Goal: Task Accomplishment & Management: Complete application form

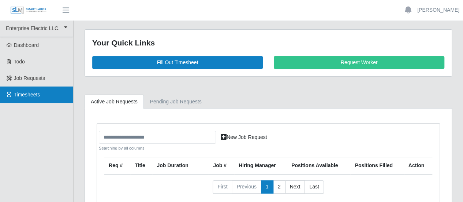
click at [34, 94] on span "Timesheets" at bounding box center [27, 95] width 26 height 6
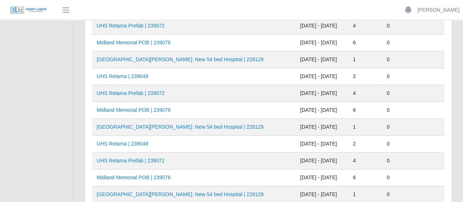
scroll to position [110, 0]
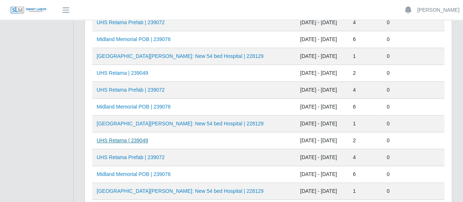
click at [134, 138] on link "UHS Retama | 239049" at bounding box center [123, 140] width 52 height 6
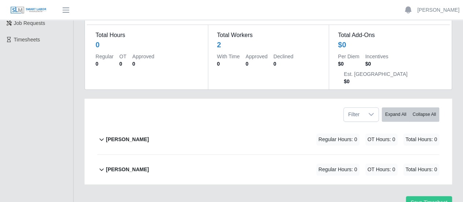
scroll to position [73, 0]
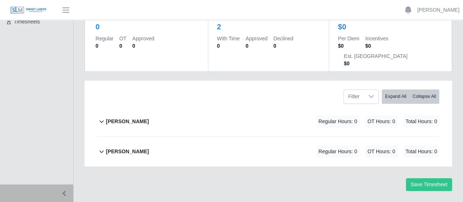
click at [137, 148] on b "Joel Gomes Valle" at bounding box center [127, 152] width 43 height 8
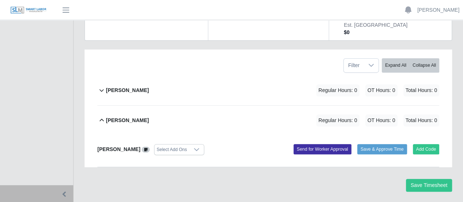
scroll to position [104, 0]
click at [127, 86] on b "Elieser Olivas-Lopez" at bounding box center [127, 90] width 43 height 8
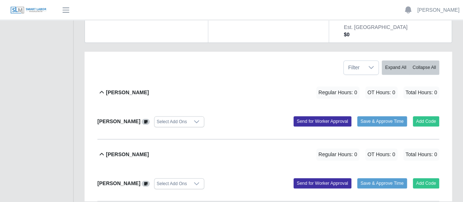
scroll to position [110, 0]
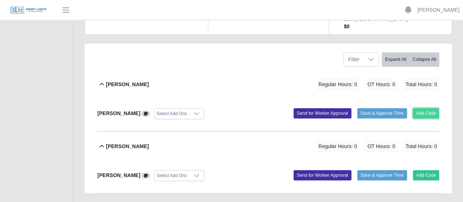
click at [425, 108] on button "Add Code" at bounding box center [426, 113] width 27 height 10
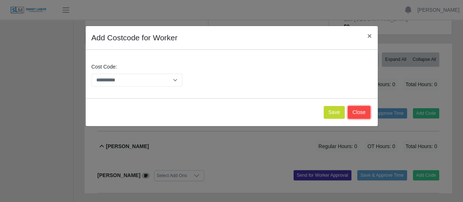
click at [362, 110] on button "Close" at bounding box center [359, 112] width 23 height 13
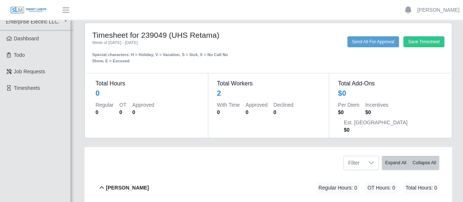
scroll to position [0, 0]
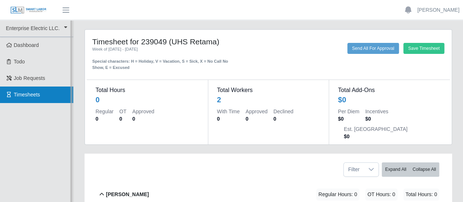
click at [37, 97] on span "Timesheets" at bounding box center [27, 95] width 26 height 6
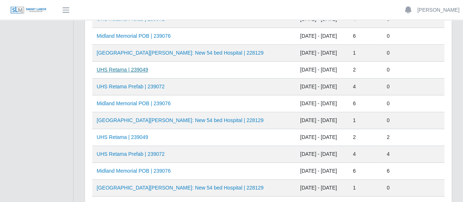
scroll to position [183, 0]
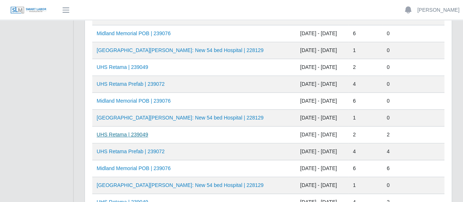
click at [137, 133] on link "UHS Retama | 239049" at bounding box center [123, 134] width 52 height 6
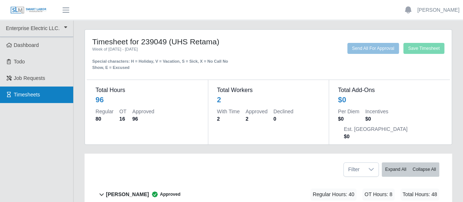
click at [27, 89] on link "Timesheets" at bounding box center [36, 94] width 73 height 16
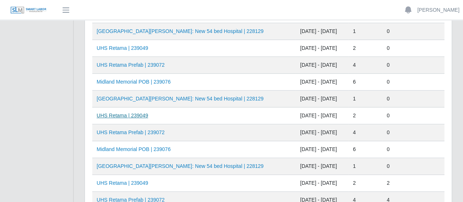
scroll to position [146, 0]
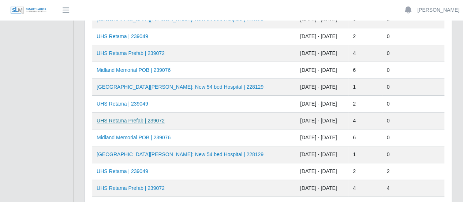
click at [136, 120] on link "UHS Retama Prefab | 239072" at bounding box center [131, 121] width 68 height 6
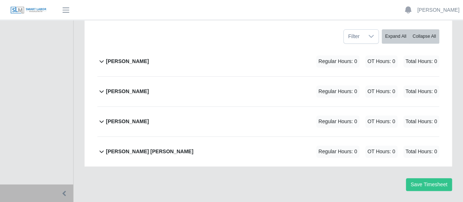
scroll to position [32, 0]
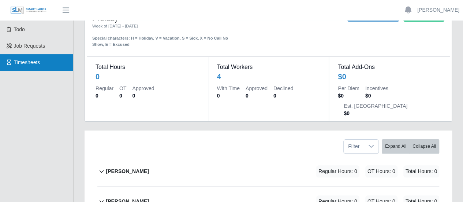
click at [25, 60] on span "Timesheets" at bounding box center [27, 62] width 26 height 6
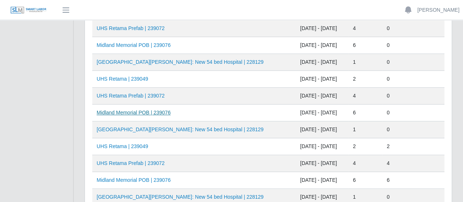
scroll to position [183, 0]
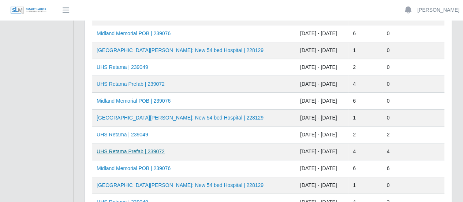
click at [131, 148] on link "UHS Retama Prefab | 239072" at bounding box center [131, 151] width 68 height 6
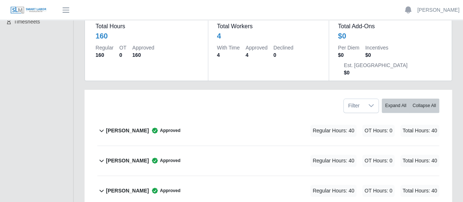
scroll to position [73, 0]
click at [149, 126] on b "[PERSON_NAME]" at bounding box center [127, 130] width 43 height 8
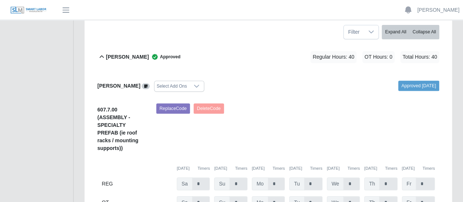
scroll to position [37, 0]
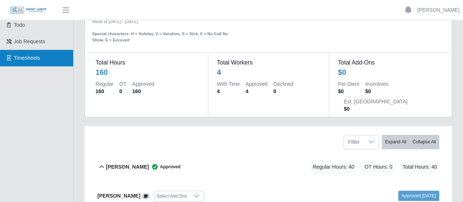
click at [44, 61] on link "Timesheets" at bounding box center [36, 58] width 73 height 16
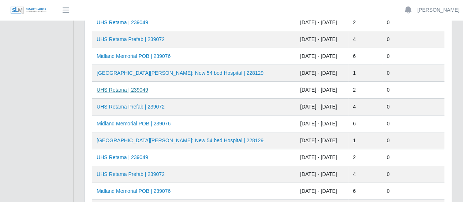
scroll to position [110, 0]
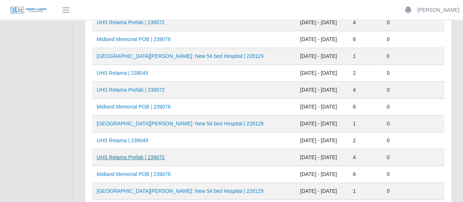
click at [134, 157] on link "UHS Retama Prefab | 239072" at bounding box center [131, 157] width 68 height 6
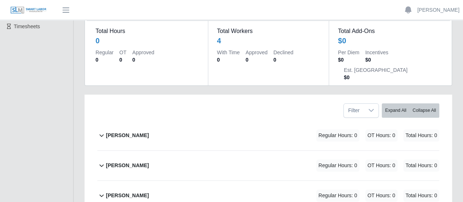
scroll to position [110, 0]
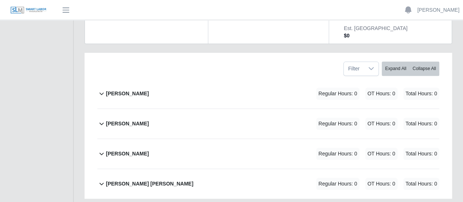
click at [138, 90] on b "David Balmaceda Rios" at bounding box center [127, 94] width 43 height 8
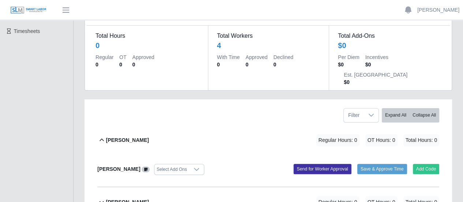
scroll to position [31, 0]
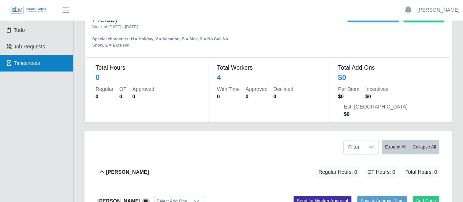
click at [21, 61] on span "Timesheets" at bounding box center [27, 63] width 26 height 6
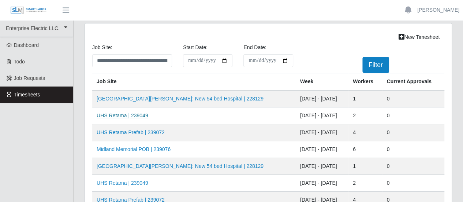
click at [125, 115] on link "UHS Retama | 239049" at bounding box center [123, 115] width 52 height 6
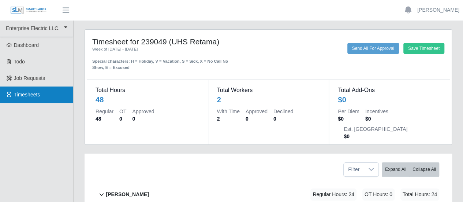
click at [35, 93] on span "Timesheets" at bounding box center [27, 95] width 26 height 6
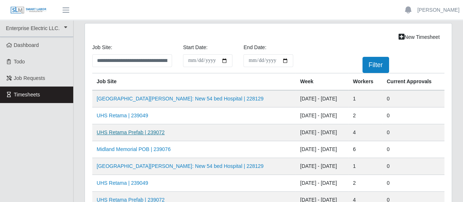
click at [133, 132] on link "UHS Retama Prefab | 239072" at bounding box center [131, 132] width 68 height 6
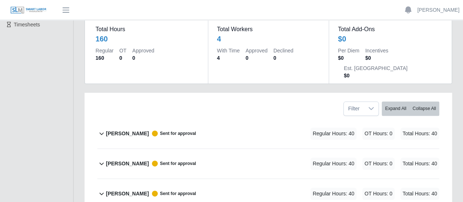
scroll to position [73, 0]
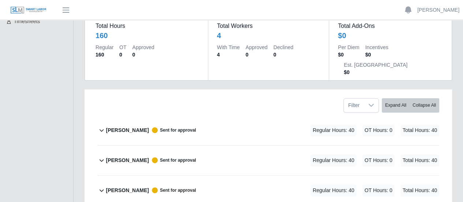
click at [137, 126] on b "David Balmaceda Rios" at bounding box center [127, 130] width 43 height 8
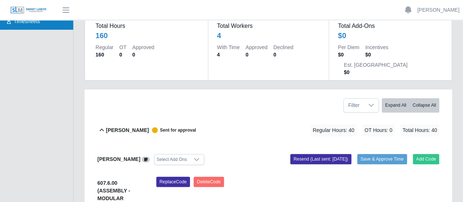
click at [28, 22] on span "Timesheets" at bounding box center [27, 21] width 26 height 6
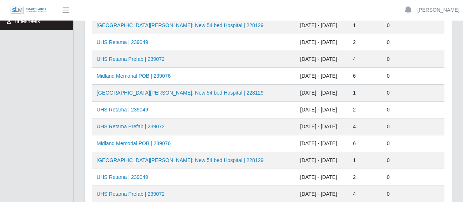
scroll to position [110, 0]
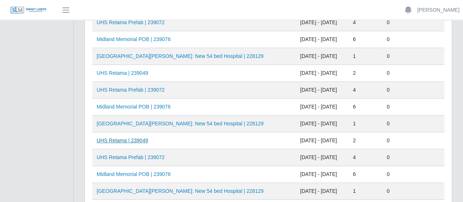
click at [125, 139] on link "UHS Retama | 239049" at bounding box center [123, 140] width 52 height 6
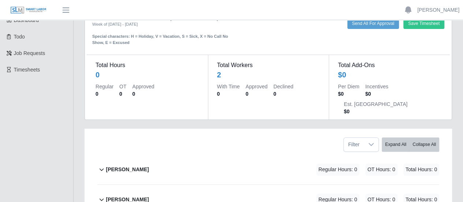
scroll to position [37, 0]
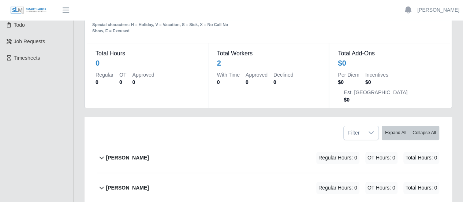
click at [125, 154] on b "[PERSON_NAME]" at bounding box center [127, 158] width 43 height 8
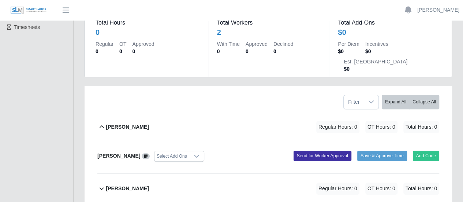
scroll to position [68, 0]
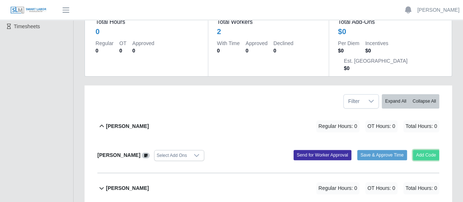
click at [421, 150] on button "Add Code" at bounding box center [426, 155] width 27 height 10
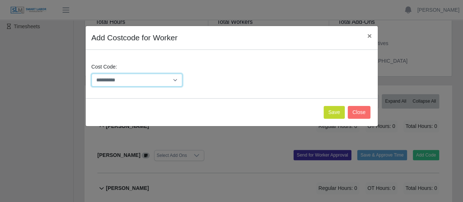
click at [107, 82] on select "**********" at bounding box center [137, 80] width 91 height 13
select select "**********"
click at [92, 74] on select "**********" at bounding box center [137, 80] width 91 height 13
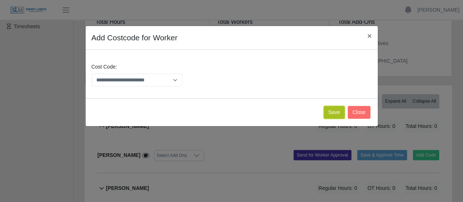
click at [329, 111] on button "Save" at bounding box center [334, 112] width 21 height 13
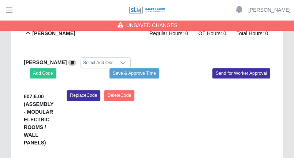
scroll to position [183, 0]
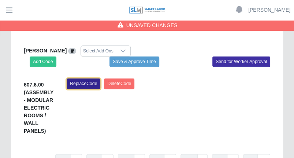
click at [83, 82] on button "Replace Code" at bounding box center [84, 83] width 34 height 10
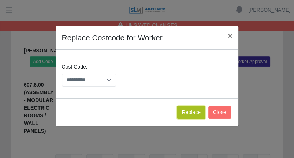
click at [193, 111] on button "Replace" at bounding box center [191, 112] width 28 height 13
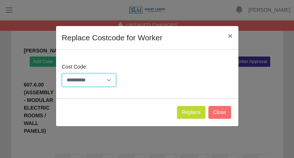
click at [95, 81] on select "**********" at bounding box center [89, 80] width 55 height 13
select select "**********"
click at [62, 74] on select "**********" at bounding box center [89, 80] width 55 height 13
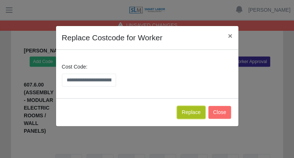
click at [201, 109] on button "Replace" at bounding box center [191, 112] width 28 height 13
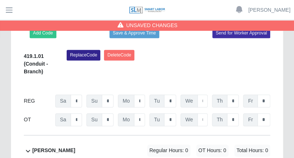
scroll to position [256, 0]
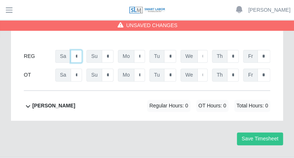
drag, startPoint x: 78, startPoint y: 54, endPoint x: 71, endPoint y: 53, distance: 7.0
click at [71, 53] on input "*" at bounding box center [77, 56] width 12 height 13
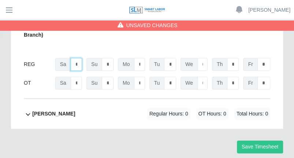
scroll to position [272, 0]
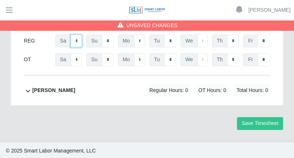
type input "*"
click at [141, 39] on input "*" at bounding box center [139, 40] width 11 height 13
click at [139, 41] on input "*" at bounding box center [139, 40] width 11 height 13
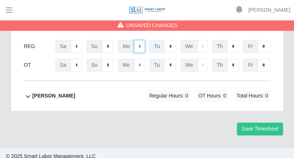
scroll to position [162, 0]
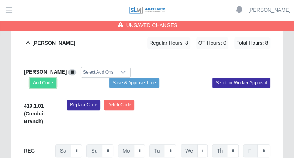
click at [47, 85] on button "Add Code" at bounding box center [43, 83] width 27 height 10
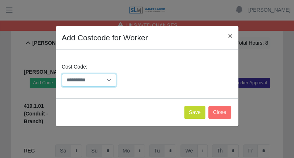
click at [96, 82] on select "**********" at bounding box center [89, 80] width 55 height 13
select select "**********"
click at [62, 74] on select "**********" at bounding box center [89, 80] width 55 height 13
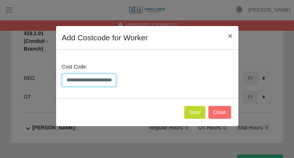
scroll to position [235, 0]
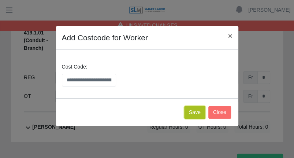
click at [192, 111] on button "Save" at bounding box center [194, 112] width 21 height 13
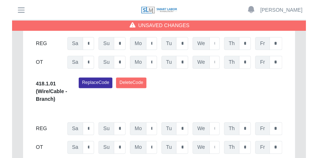
scroll to position [272, 0]
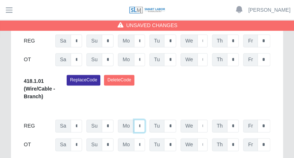
click at [142, 47] on input "*" at bounding box center [139, 40] width 11 height 13
click at [139, 47] on input "*" at bounding box center [139, 40] width 11 height 13
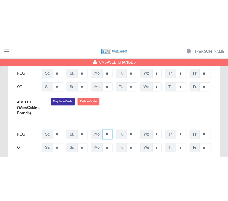
scroll to position [254, 0]
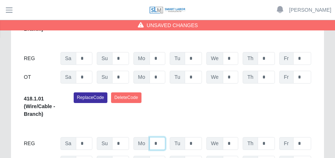
type input "*"
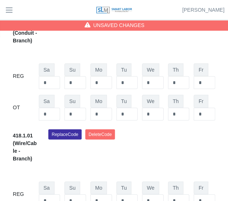
scroll to position [401, 0]
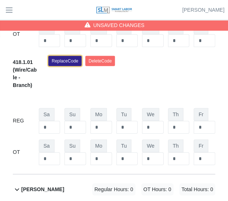
click at [70, 66] on button "Replace Code" at bounding box center [64, 61] width 33 height 10
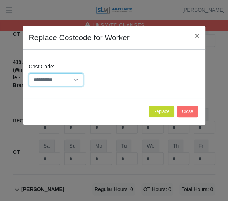
click at [66, 81] on select "**********" at bounding box center [56, 80] width 55 height 13
select select "**********"
click at [29, 74] on select "**********" at bounding box center [56, 80] width 55 height 13
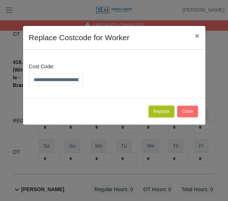
click at [170, 109] on button "Replace" at bounding box center [162, 112] width 26 height 12
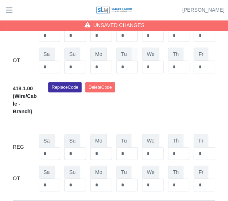
scroll to position [386, 0]
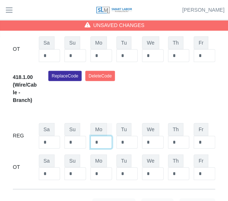
click at [95, 31] on input "*" at bounding box center [101, 24] width 22 height 13
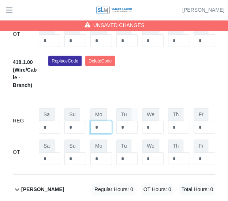
type input "*"
drag, startPoint x: 127, startPoint y: 140, endPoint x: 112, endPoint y: 138, distance: 15.9
click at [112, 134] on div "REG Sa * Su * Mo * Tu * We * Th * Fr *" at bounding box center [114, 121] width 202 height 26
type input "*"
drag, startPoint x: 157, startPoint y: 141, endPoint x: 140, endPoint y: 140, distance: 16.5
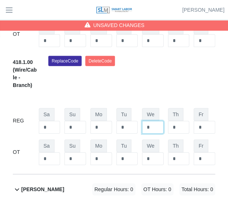
click at [140, 134] on div "REG Sa * Su * Mo * Tu * We * Th * Fr *" at bounding box center [114, 121] width 202 height 26
type input "*"
drag, startPoint x: 175, startPoint y: 141, endPoint x: 152, endPoint y: 142, distance: 22.7
click at [152, 134] on div "REG Sa * Su * Mo * Tu * We * Th * Fr *" at bounding box center [114, 121] width 202 height 26
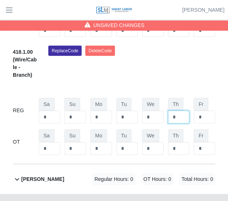
scroll to position [437, 0]
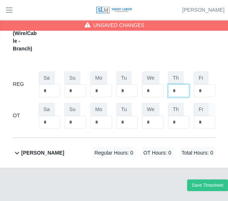
type input "*"
drag, startPoint x: 198, startPoint y: 134, endPoint x: 194, endPoint y: 134, distance: 4.0
click at [194, 11] on input "*" at bounding box center [205, 4] width 22 height 13
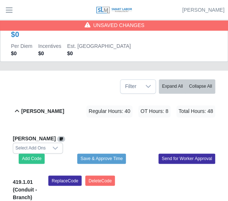
scroll to position [217, 0]
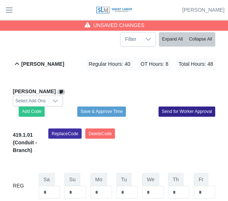
type input "*"
click at [182, 117] on button "Send for Worker Approval" at bounding box center [187, 112] width 57 height 10
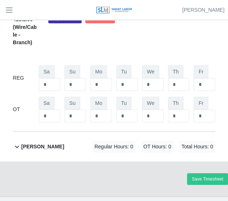
scroll to position [469, 0]
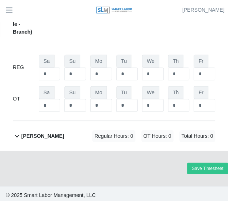
click at [38, 133] on b "Joel Gomes Valle" at bounding box center [42, 137] width 43 height 8
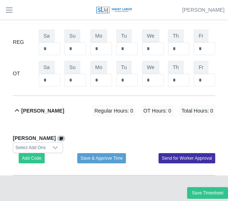
scroll to position [506, 0]
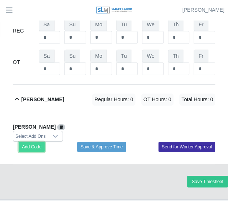
click at [35, 145] on button "Add Code" at bounding box center [32, 147] width 26 height 10
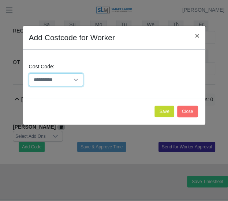
click at [58, 77] on select "**********" at bounding box center [56, 80] width 55 height 13
select select "**********"
click at [29, 74] on select "**********" at bounding box center [56, 80] width 55 height 13
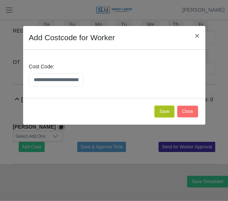
click at [170, 113] on button "Save" at bounding box center [163, 112] width 19 height 12
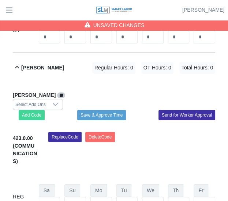
scroll to position [579, 0]
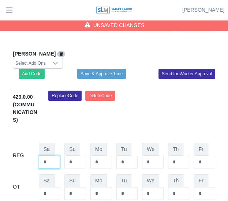
drag, startPoint x: 49, startPoint y: 156, endPoint x: 34, endPoint y: 157, distance: 15.1
click at [34, 157] on div "REG Sa * Su * Mo * Tu * We * Th * Fr *" at bounding box center [114, 156] width 202 height 26
type input "*"
drag, startPoint x: 98, startPoint y: 156, endPoint x: 93, endPoint y: 156, distance: 4.8
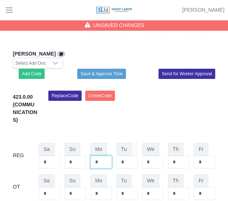
type input "*"
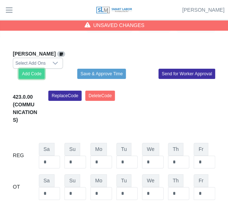
click at [38, 73] on button "Add Code" at bounding box center [32, 74] width 26 height 10
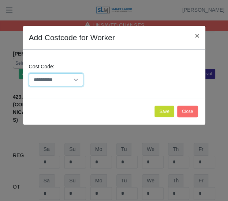
click at [46, 83] on select "**********" at bounding box center [56, 80] width 55 height 13
select select "**********"
click at [29, 74] on select "**********" at bounding box center [56, 80] width 55 height 13
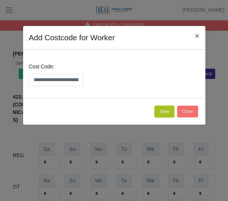
click at [157, 109] on button "Save" at bounding box center [163, 112] width 19 height 12
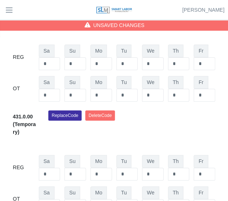
scroll to position [689, 0]
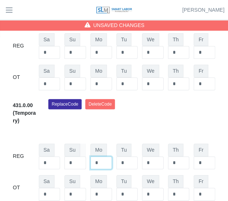
drag, startPoint x: 100, startPoint y: 158, endPoint x: 81, endPoint y: 153, distance: 19.8
click at [81, 153] on div "REG Sa * Su * Mo * Tu * We * Th * Fr *" at bounding box center [114, 157] width 202 height 26
type input "*"
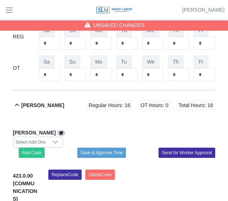
scroll to position [526, 0]
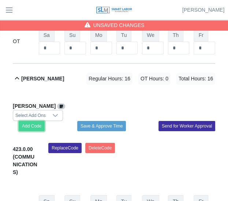
click at [35, 126] on button "Add Code" at bounding box center [32, 126] width 26 height 10
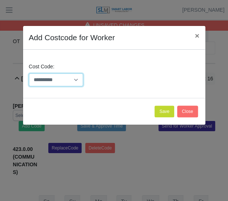
click at [48, 83] on select "**********" at bounding box center [56, 80] width 55 height 13
select select "**********"
click at [29, 74] on select "**********" at bounding box center [56, 80] width 55 height 13
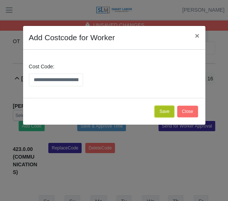
click at [169, 111] on button "Save" at bounding box center [163, 112] width 19 height 12
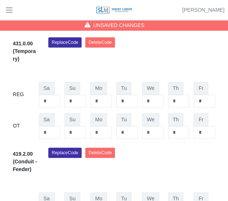
scroll to position [819, 0]
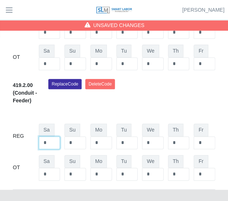
drag, startPoint x: 51, startPoint y: 137, endPoint x: 38, endPoint y: 135, distance: 12.9
click at [38, 135] on div "REG Sa * Su * Mo * Tu * We * Th * Fr *" at bounding box center [114, 137] width 202 height 26
type input "*"
drag, startPoint x: 74, startPoint y: 140, endPoint x: 64, endPoint y: 122, distance: 20.2
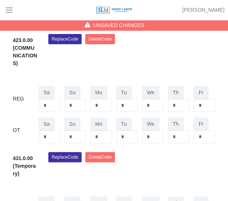
scroll to position [563, 0]
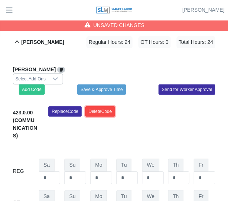
click at [95, 110] on button "Delete Code" at bounding box center [100, 112] width 30 height 10
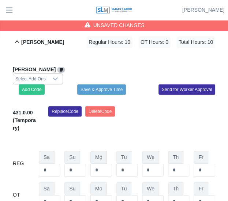
scroll to position [636, 0]
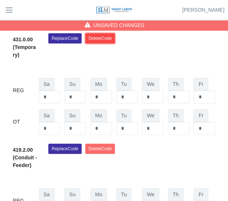
click at [103, 36] on button "Delete Code" at bounding box center [100, 38] width 30 height 10
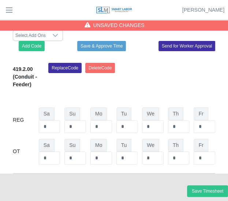
scroll to position [592, 0]
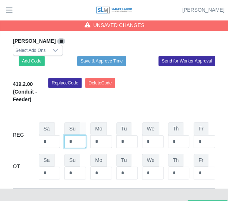
drag, startPoint x: 100, startPoint y: 137, endPoint x: 56, endPoint y: 93, distance: 61.9
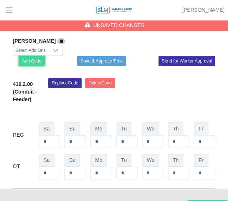
click at [36, 57] on button "Add Code" at bounding box center [32, 61] width 26 height 10
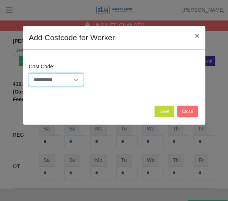
click at [53, 82] on select "**********" at bounding box center [56, 80] width 55 height 13
select select "**********"
click at [29, 74] on select "**********" at bounding box center [56, 80] width 55 height 13
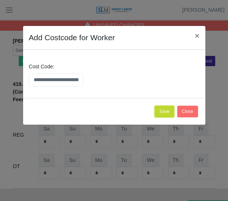
click at [166, 109] on button "Save" at bounding box center [163, 112] width 19 height 12
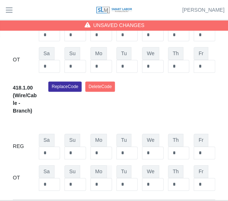
scroll to position [701, 0]
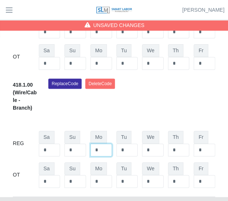
drag, startPoint x: 102, startPoint y: 142, endPoint x: 87, endPoint y: 141, distance: 14.8
click at [88, 141] on div "REG Sa * Su * Mo * Tu * We * Th * Fr *" at bounding box center [114, 144] width 202 height 26
type input "*"
drag, startPoint x: 123, startPoint y: 146, endPoint x: 107, endPoint y: 143, distance: 16.3
click at [107, 143] on div "REG Sa * Su * Mo * Tu * We * Th * Fr *" at bounding box center [114, 144] width 202 height 26
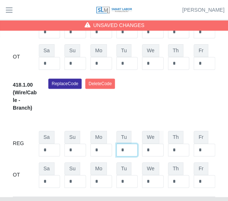
type input "*"
drag, startPoint x: 152, startPoint y: 148, endPoint x: 132, endPoint y: 146, distance: 19.9
click at [132, 146] on div "REG Sa * Su * Mo * Tu * We * Th * Fr *" at bounding box center [114, 144] width 202 height 26
type input "*"
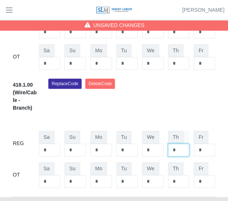
type input "*"
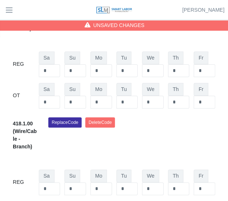
scroll to position [628, 0]
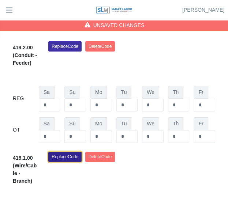
click at [70, 154] on button "Replace Code" at bounding box center [64, 157] width 33 height 10
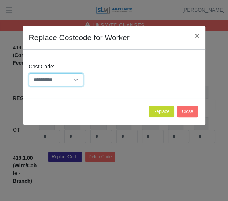
click at [62, 78] on select "**********" at bounding box center [56, 80] width 55 height 13
select select "**********"
click at [29, 74] on select "**********" at bounding box center [56, 80] width 55 height 13
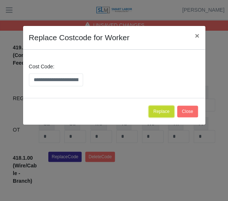
drag, startPoint x: 164, startPoint y: 112, endPoint x: 155, endPoint y: 108, distance: 9.3
click at [164, 111] on button "Replace" at bounding box center [162, 112] width 26 height 12
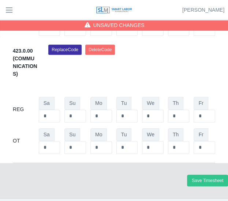
scroll to position [738, 0]
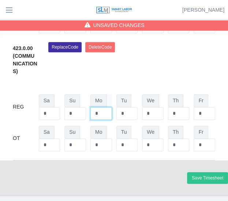
drag, startPoint x: 103, startPoint y: 110, endPoint x: 94, endPoint y: 109, distance: 8.8
type input "*"
drag, startPoint x: 124, startPoint y: 107, endPoint x: 110, endPoint y: 108, distance: 14.7
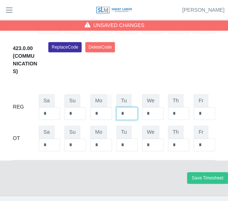
click at [110, 108] on div "REG Sa * Su * Mo * Tu * We * Th * Fr *" at bounding box center [114, 107] width 202 height 26
type input "*"
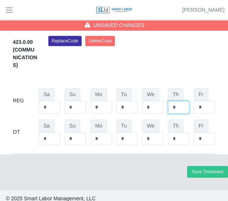
scroll to position [746, 0]
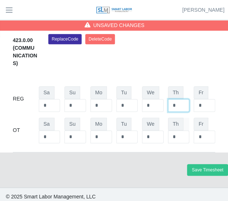
type input "*"
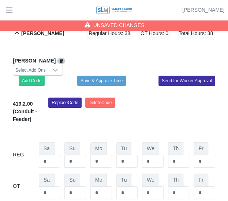
scroll to position [563, 0]
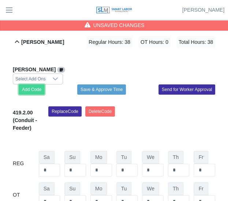
click at [34, 86] on button "Add Code" at bounding box center [32, 90] width 26 height 10
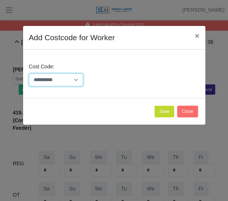
click at [55, 81] on select "**********" at bounding box center [56, 80] width 55 height 13
select select "**********"
click at [29, 74] on select "**********" at bounding box center [56, 80] width 55 height 13
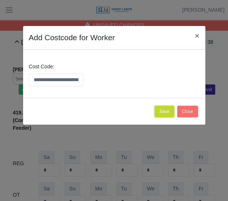
click at [163, 107] on button "Save" at bounding box center [163, 112] width 19 height 12
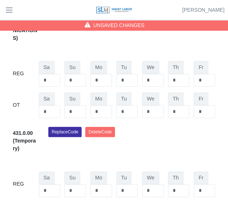
scroll to position [783, 0]
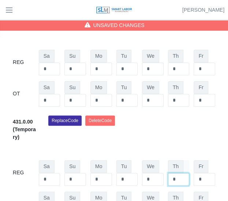
drag, startPoint x: 179, startPoint y: 178, endPoint x: 168, endPoint y: 177, distance: 11.7
type input "*"
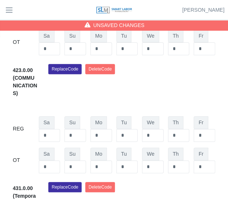
scroll to position [709, 0]
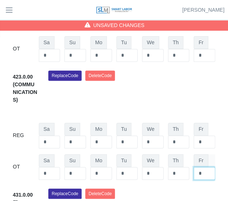
drag, startPoint x: 204, startPoint y: 167, endPoint x: 194, endPoint y: 166, distance: 9.9
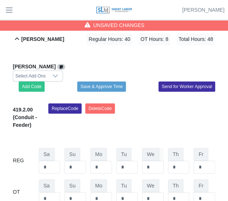
scroll to position [563, 0]
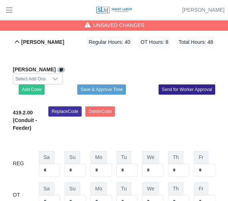
type input "*"
click at [190, 88] on button "Send for Worker Approval" at bounding box center [187, 90] width 57 height 10
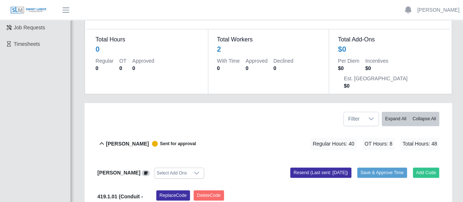
scroll to position [0, 0]
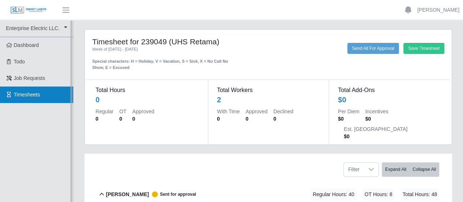
click at [12, 95] on icon at bounding box center [9, 94] width 7 height 5
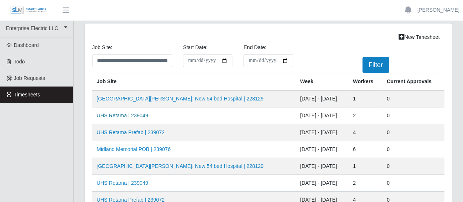
click at [135, 115] on link "UHS Retama | 239049" at bounding box center [123, 115] width 52 height 6
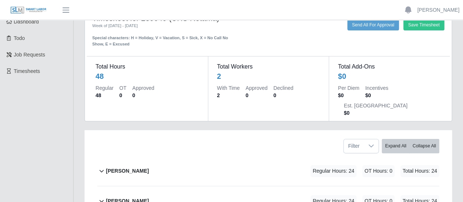
scroll to position [73, 0]
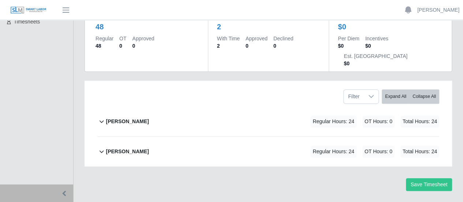
click at [139, 118] on b "Elieser Olivas-Lopez" at bounding box center [127, 122] width 43 height 8
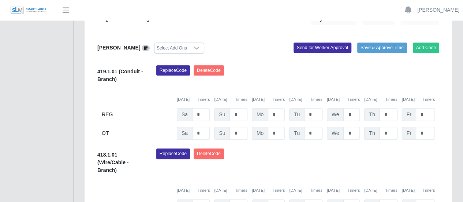
scroll to position [169, 0]
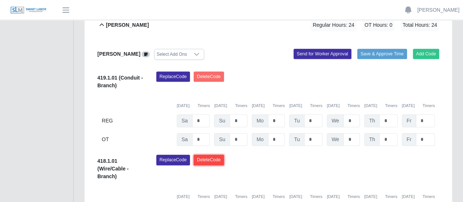
click at [205, 154] on button "Delete Code" at bounding box center [209, 159] width 30 height 10
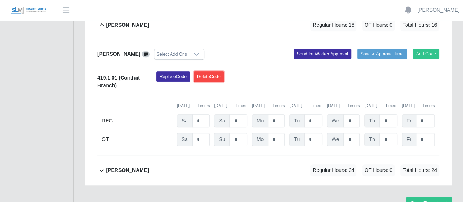
click at [212, 71] on button "Delete Code" at bounding box center [209, 76] width 30 height 10
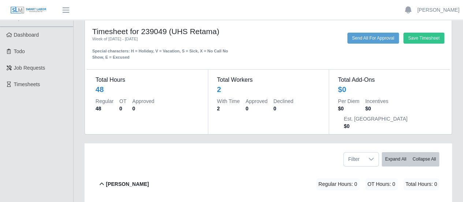
scroll to position [0, 0]
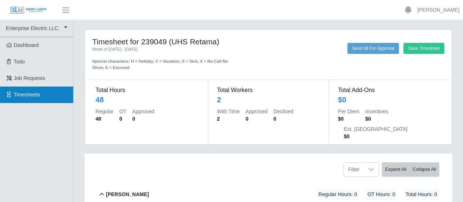
click at [26, 96] on span "Timesheets" at bounding box center [27, 95] width 26 height 6
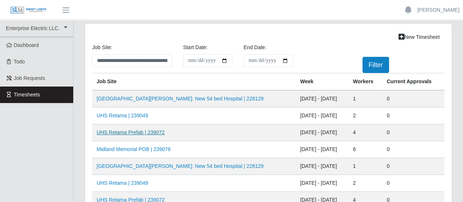
click at [129, 132] on link "UHS Retama Prefab | 239072" at bounding box center [131, 132] width 68 height 6
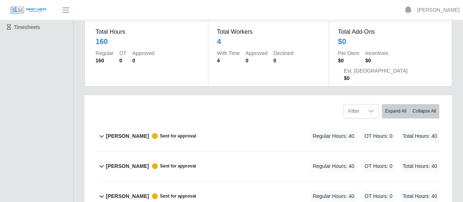
scroll to position [73, 0]
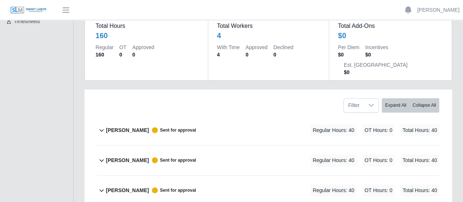
click at [144, 126] on b "David Balmaceda Rios" at bounding box center [127, 130] width 43 height 8
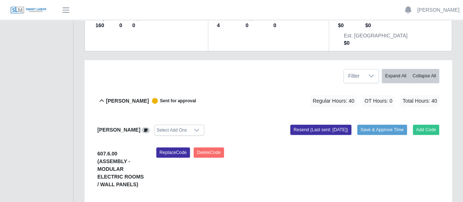
scroll to position [110, 0]
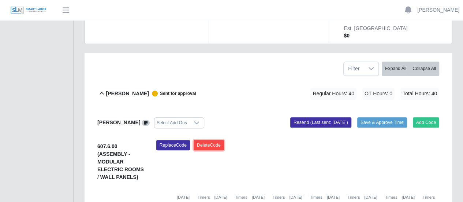
click at [204, 140] on button "Delete Code" at bounding box center [209, 145] width 30 height 10
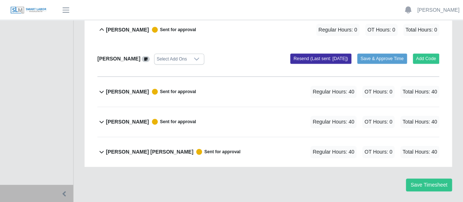
click at [183, 89] on span "Sent for approval" at bounding box center [172, 92] width 47 height 6
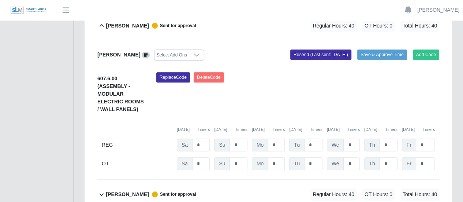
scroll to position [238, 0]
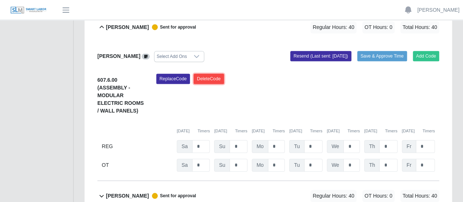
click at [204, 74] on button "Delete Code" at bounding box center [209, 79] width 30 height 10
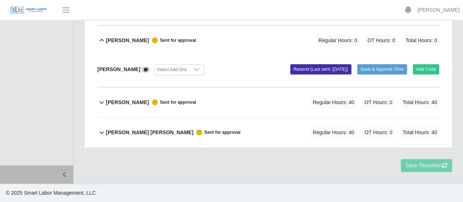
scroll to position [205, 0]
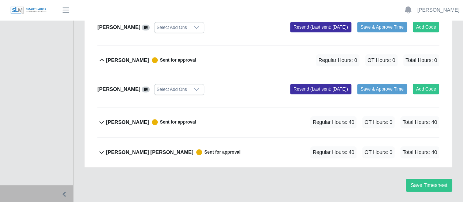
click at [119, 56] on b "[PERSON_NAME]" at bounding box center [127, 60] width 43 height 8
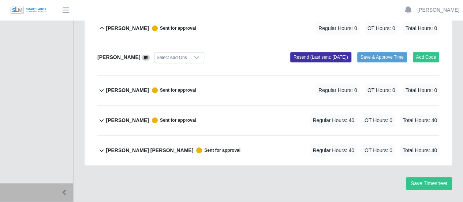
scroll to position [174, 0]
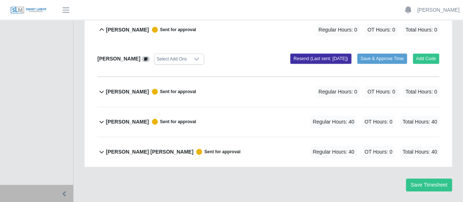
click at [139, 88] on b "[PERSON_NAME]" at bounding box center [127, 92] width 43 height 8
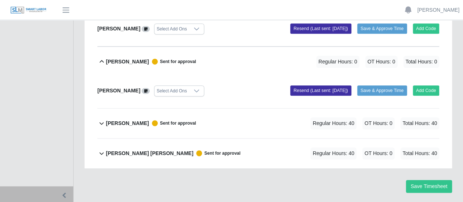
scroll to position [205, 0]
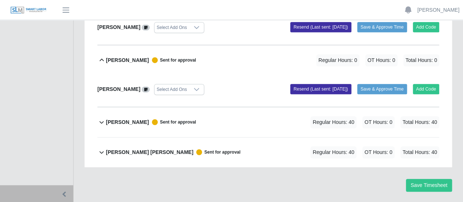
click at [116, 86] on b "[PERSON_NAME]" at bounding box center [118, 89] width 43 height 6
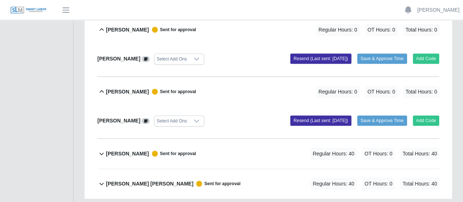
scroll to position [132, 0]
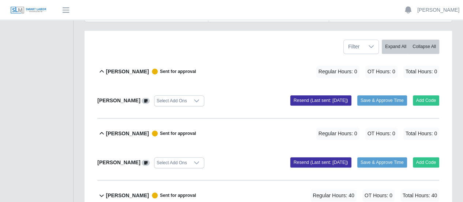
click at [149, 68] on b "[PERSON_NAME]" at bounding box center [127, 72] width 43 height 8
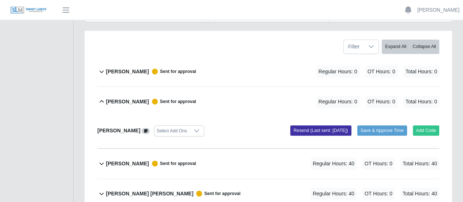
click at [128, 98] on b "[PERSON_NAME]" at bounding box center [127, 102] width 43 height 8
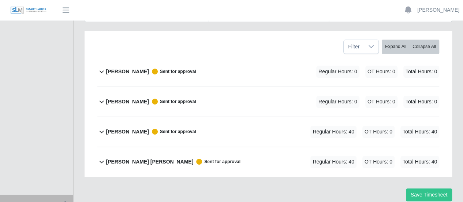
click at [124, 128] on b "Pablo Hernandez" at bounding box center [127, 132] width 43 height 8
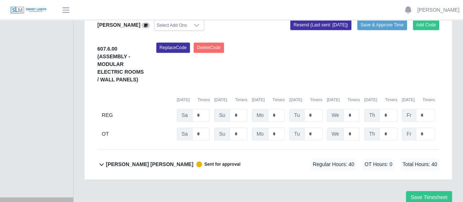
scroll to position [269, 0]
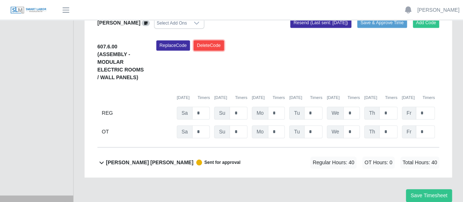
drag, startPoint x: 211, startPoint y: 26, endPoint x: 191, endPoint y: 74, distance: 52.7
click at [212, 40] on button "Delete Code" at bounding box center [209, 45] width 30 height 10
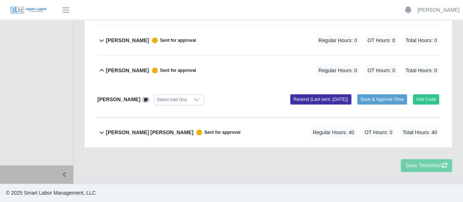
scroll to position [163, 0]
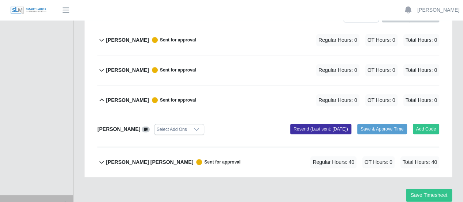
click at [130, 158] on b "Victor Francisco Garcias Perez" at bounding box center [149, 162] width 87 height 8
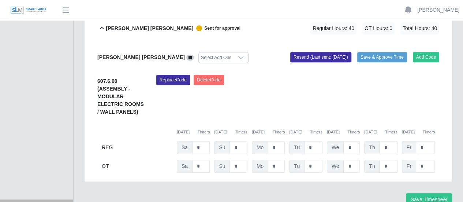
scroll to position [301, 0]
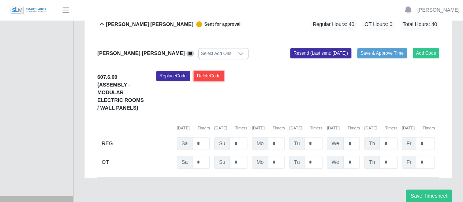
drag, startPoint x: 206, startPoint y: 57, endPoint x: 248, endPoint y: 51, distance: 41.8
click at [207, 71] on button "Delete Code" at bounding box center [209, 76] width 30 height 10
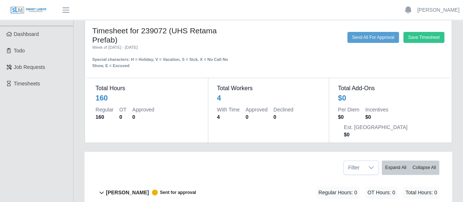
scroll to position [0, 0]
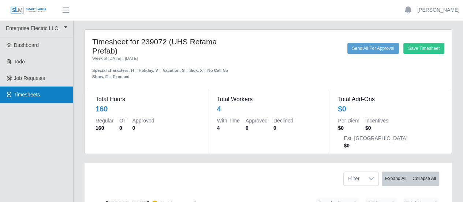
click at [31, 96] on span "Timesheets" at bounding box center [27, 95] width 26 height 6
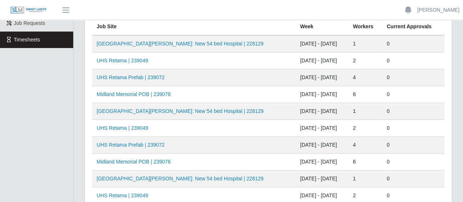
scroll to position [110, 0]
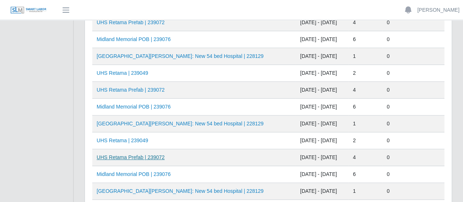
click at [131, 154] on link "UHS Retama Prefab | 239072" at bounding box center [131, 157] width 68 height 6
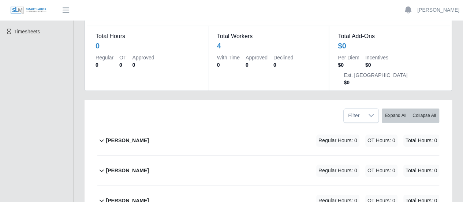
scroll to position [73, 0]
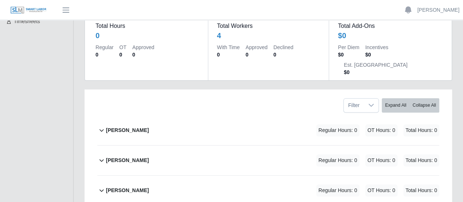
click at [131, 126] on b "[PERSON_NAME]" at bounding box center [127, 130] width 43 height 8
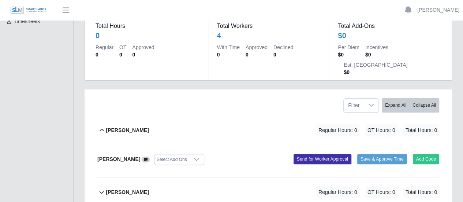
click at [189, 154] on div "Select Add Ons" at bounding box center [171, 159] width 35 height 10
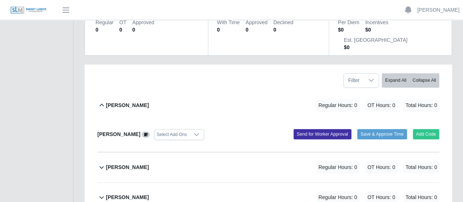
scroll to position [110, 0]
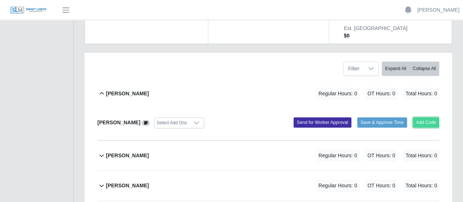
click at [431, 117] on button "Add Code" at bounding box center [426, 122] width 27 height 10
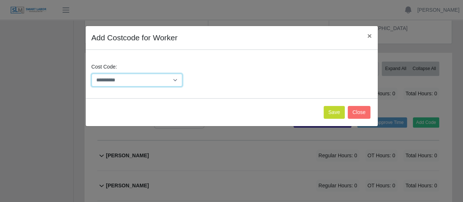
click at [129, 82] on select "**********" at bounding box center [137, 80] width 91 height 13
select select "**********"
click at [92, 74] on select "**********" at bounding box center [137, 80] width 91 height 13
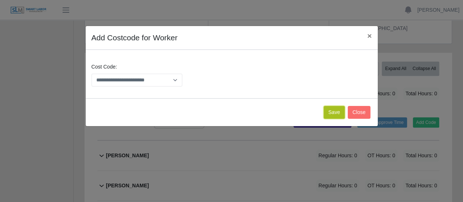
click at [330, 110] on button "Save" at bounding box center [334, 112] width 21 height 13
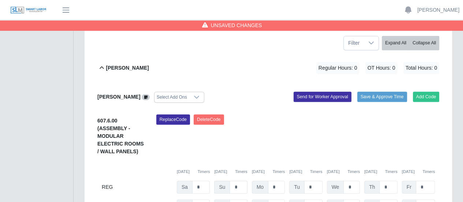
scroll to position [146, 0]
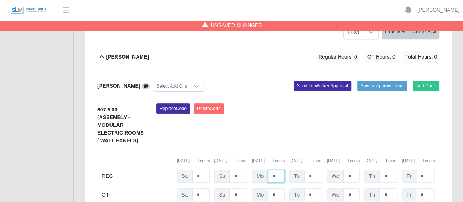
drag, startPoint x: 276, startPoint y: 158, endPoint x: 266, endPoint y: 160, distance: 10.6
click at [266, 170] on div "Mo *" at bounding box center [268, 176] width 33 height 13
type input "*"
drag, startPoint x: 312, startPoint y: 156, endPoint x: 307, endPoint y: 158, distance: 5.0
click at [307, 170] on input "*" at bounding box center [313, 176] width 18 height 13
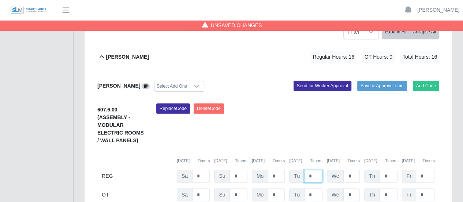
type input "*"
drag, startPoint x: 351, startPoint y: 156, endPoint x: 347, endPoint y: 159, distance: 4.6
click at [347, 170] on input "*" at bounding box center [351, 176] width 16 height 13
type input "*"
drag, startPoint x: 383, startPoint y: 160, endPoint x: 378, endPoint y: 161, distance: 5.2
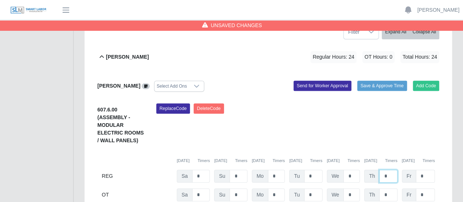
click at [378, 170] on div "Th *" at bounding box center [380, 176] width 33 height 13
type input "*"
drag, startPoint x: 428, startPoint y: 158, endPoint x: 409, endPoint y: 159, distance: 19.1
click at [409, 170] on div "Fr *" at bounding box center [418, 176] width 33 height 13
type input "*"
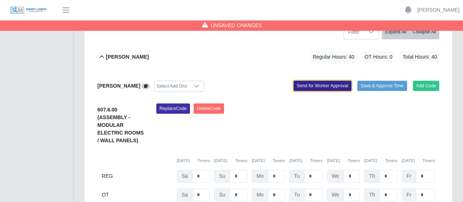
click at [316, 81] on button "Send for Worker Approval" at bounding box center [323, 86] width 58 height 10
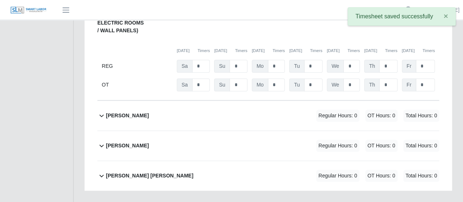
click at [128, 112] on b "Joseph Sanchez" at bounding box center [127, 116] width 43 height 8
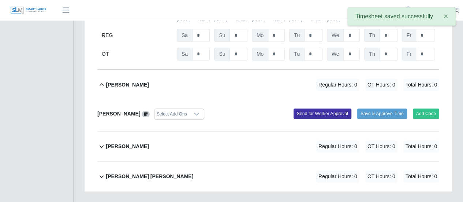
scroll to position [288, 0]
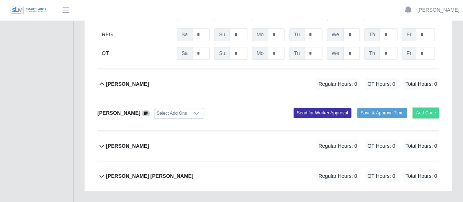
click at [424, 108] on button "Add Code" at bounding box center [426, 113] width 27 height 10
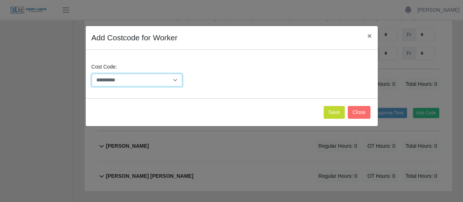
click at [132, 83] on select "**********" at bounding box center [137, 80] width 91 height 13
select select "**********"
click at [92, 74] on select "**********" at bounding box center [137, 80] width 91 height 13
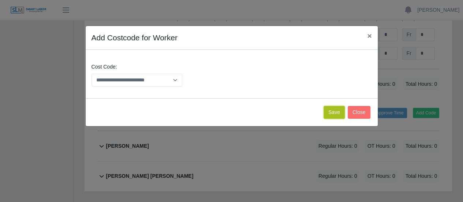
click at [341, 109] on button "Save" at bounding box center [334, 112] width 21 height 13
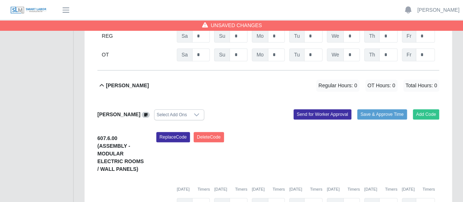
scroll to position [321, 0]
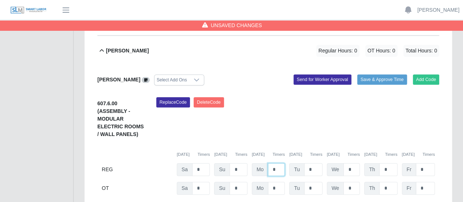
drag, startPoint x: 279, startPoint y: 152, endPoint x: 268, endPoint y: 149, distance: 11.4
click at [267, 8] on div "Mo *" at bounding box center [268, 1] width 33 height 13
type input "*"
drag, startPoint x: 312, startPoint y: 151, endPoint x: 324, endPoint y: 149, distance: 12.2
click at [308, 8] on input "*" at bounding box center [313, 1] width 18 height 13
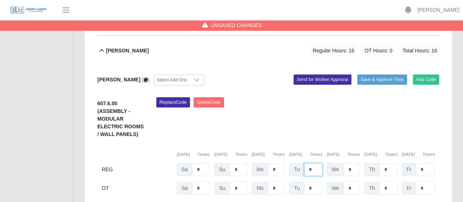
type input "*"
drag, startPoint x: 353, startPoint y: 150, endPoint x: 336, endPoint y: 154, distance: 17.1
click at [336, 8] on div "We *" at bounding box center [343, 1] width 33 height 13
type input "*"
drag, startPoint x: 388, startPoint y: 152, endPoint x: 378, endPoint y: 153, distance: 9.9
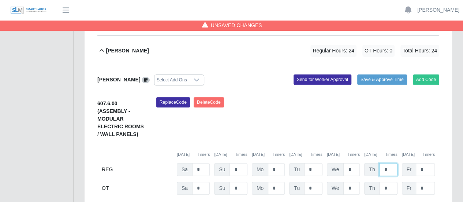
click at [378, 8] on div "Th *" at bounding box center [380, 1] width 33 height 13
type input "*"
drag, startPoint x: 421, startPoint y: 152, endPoint x: 401, endPoint y: 150, distance: 20.2
click at [401, 163] on div "REG Sa * Su * Mo * Tu * We * Th * Fr *" at bounding box center [268, 169] width 342 height 13
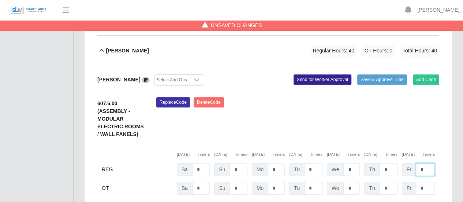
type input "*"
click at [311, 74] on button "Send for Worker Approval" at bounding box center [323, 79] width 58 height 10
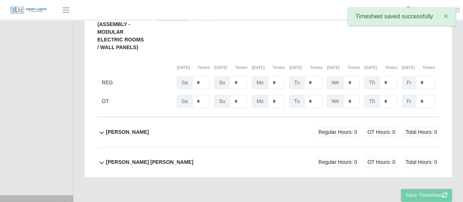
scroll to position [418, 0]
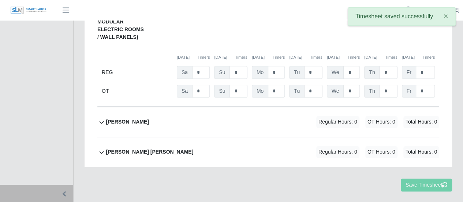
click at [123, 118] on b "Pablo Hernandez" at bounding box center [127, 122] width 43 height 8
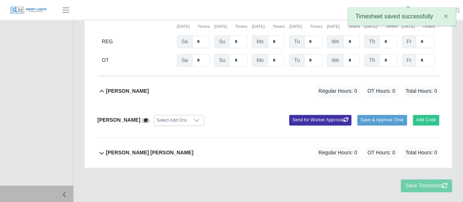
scroll to position [450, 0]
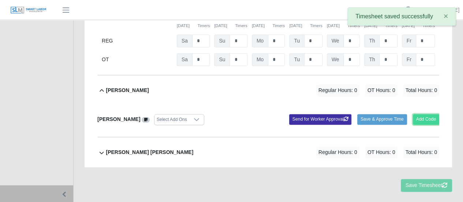
click at [429, 114] on button "Add Code" at bounding box center [426, 119] width 27 height 10
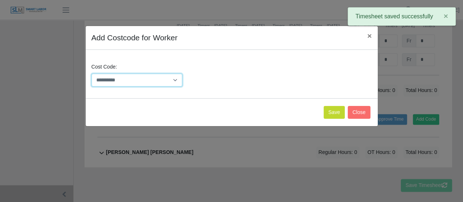
click at [113, 82] on select "**********" at bounding box center [137, 80] width 91 height 13
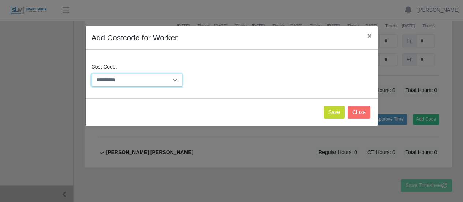
select select "**********"
click at [92, 74] on select "**********" at bounding box center [137, 80] width 91 height 13
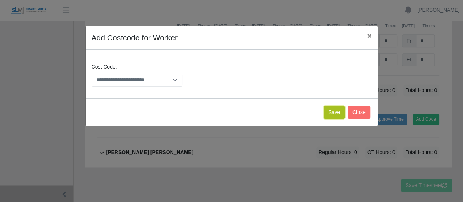
click at [334, 110] on button "Save" at bounding box center [334, 112] width 21 height 13
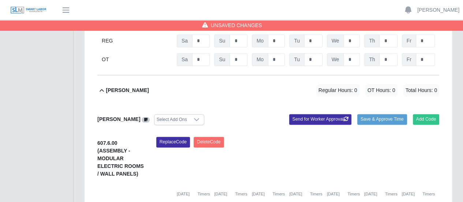
scroll to position [556, 0]
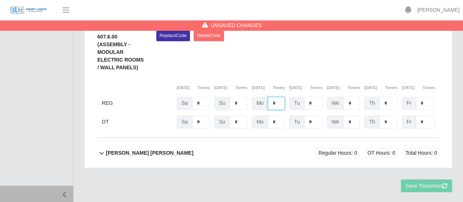
drag, startPoint x: 277, startPoint y: 82, endPoint x: 273, endPoint y: 85, distance: 4.5
type input "*"
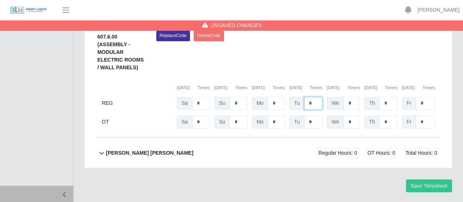
drag, startPoint x: 314, startPoint y: 85, endPoint x: 310, endPoint y: 86, distance: 4.6
type input "*"
drag, startPoint x: 353, startPoint y: 84, endPoint x: 344, endPoint y: 85, distance: 8.5
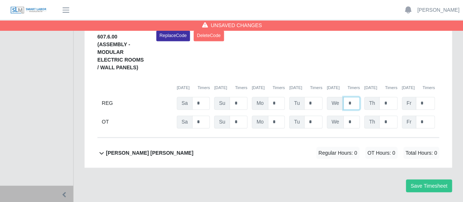
type input "*"
drag, startPoint x: 390, startPoint y: 83, endPoint x: 381, endPoint y: 85, distance: 9.1
type input "*"
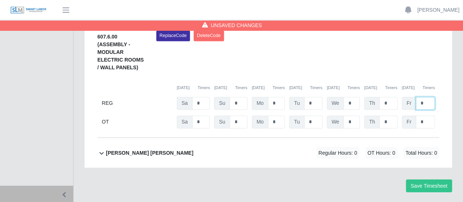
drag, startPoint x: 425, startPoint y: 83, endPoint x: 417, endPoint y: 86, distance: 8.7
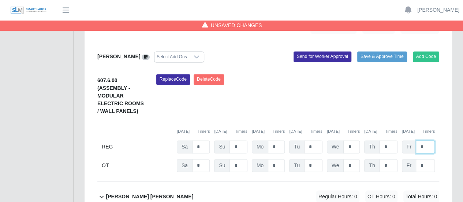
scroll to position [446, 0]
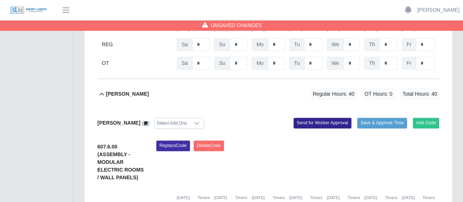
type input "*"
click at [332, 118] on button "Send for Worker Approval" at bounding box center [323, 123] width 58 height 10
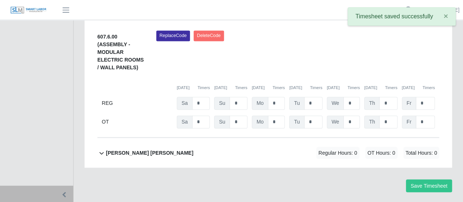
click at [131, 149] on b "Victor Francisco Garcias Perez" at bounding box center [149, 153] width 87 height 8
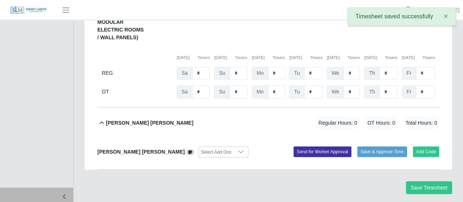
scroll to position [587, 0]
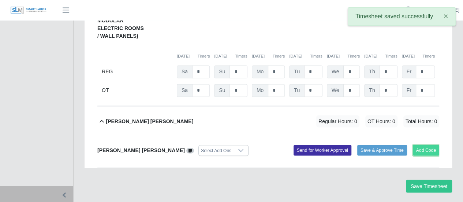
click at [429, 145] on button "Add Code" at bounding box center [426, 150] width 27 height 10
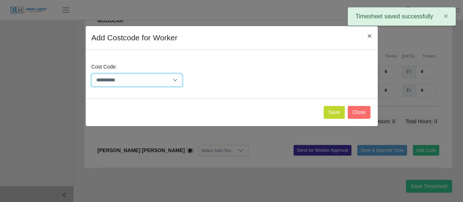
click at [124, 79] on select "**********" at bounding box center [137, 80] width 91 height 13
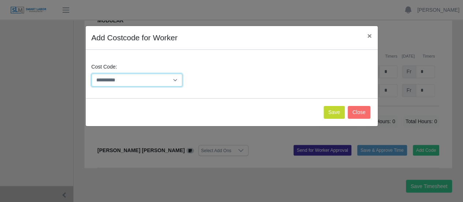
select select "**********"
click at [92, 74] on select "**********" at bounding box center [137, 80] width 91 height 13
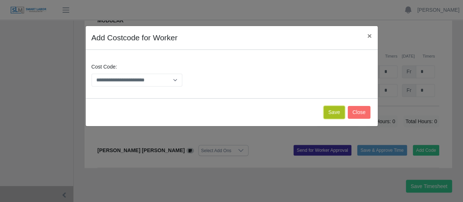
click at [338, 109] on button "Save" at bounding box center [334, 112] width 21 height 13
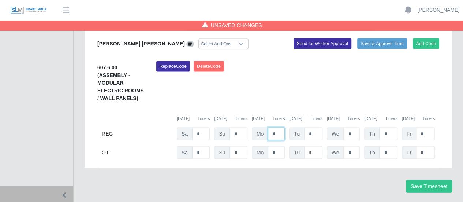
drag, startPoint x: 276, startPoint y: 110, endPoint x: 273, endPoint y: 113, distance: 4.4
type input "*"
drag, startPoint x: 313, startPoint y: 114, endPoint x: 307, endPoint y: 115, distance: 6.0
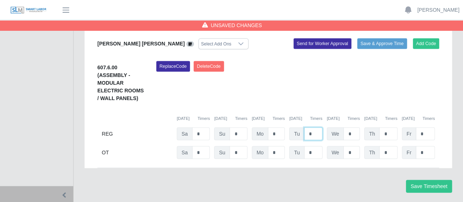
type input "*"
drag, startPoint x: 391, startPoint y: 113, endPoint x: 383, endPoint y: 115, distance: 7.8
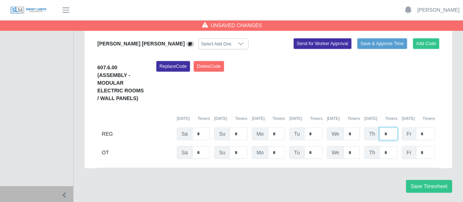
type input "*"
drag, startPoint x: 422, startPoint y: 115, endPoint x: 414, endPoint y: 115, distance: 8.1
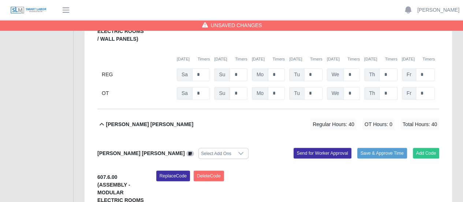
scroll to position [584, 0]
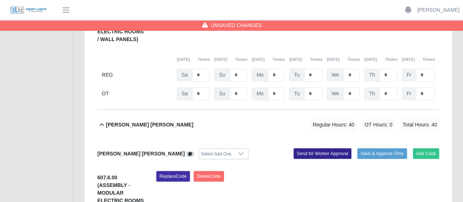
type input "*"
click at [316, 148] on button "Send for Worker Approval" at bounding box center [323, 153] width 58 height 10
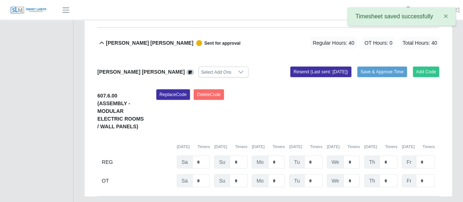
scroll to position [694, 0]
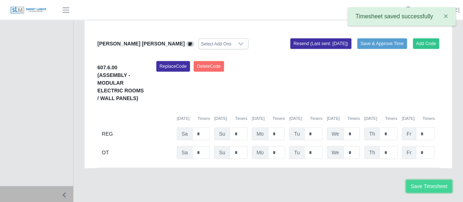
click at [429, 179] on button "Save Timesheet" at bounding box center [429, 185] width 46 height 13
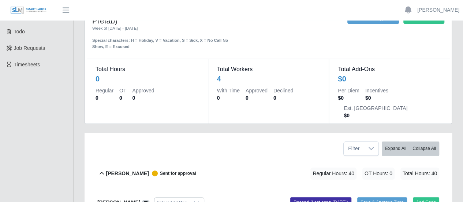
scroll to position [0, 0]
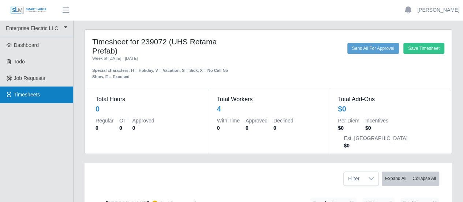
click at [41, 97] on link "Timesheets" at bounding box center [36, 94] width 73 height 16
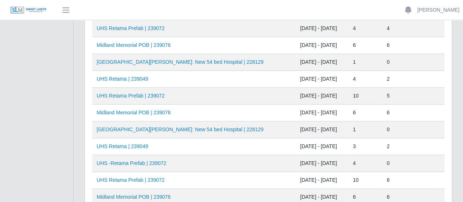
scroll to position [365, 0]
